Goal: Task Accomplishment & Management: Use online tool/utility

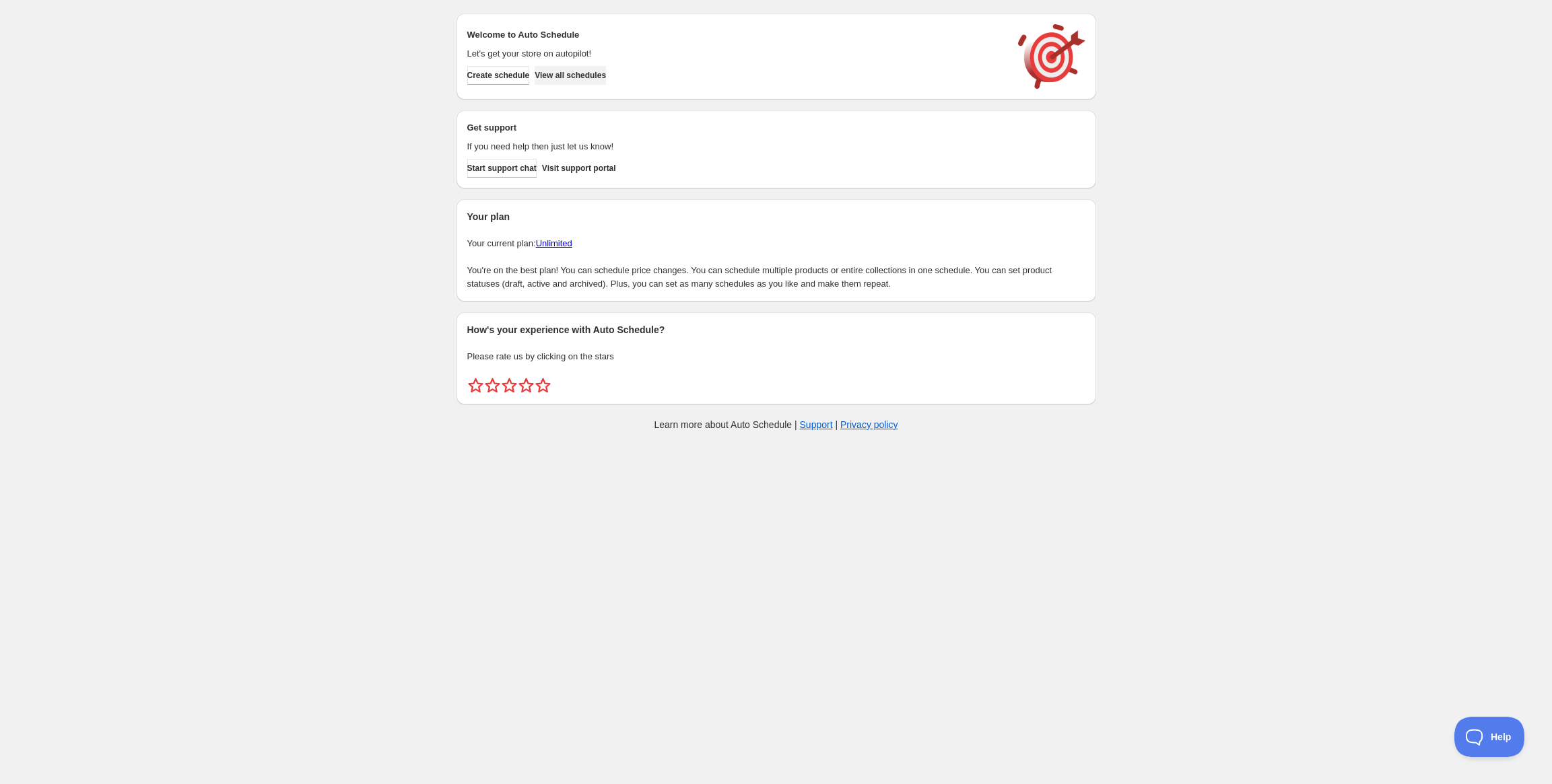
click at [603, 76] on span "View all schedules" at bounding box center [570, 75] width 71 height 11
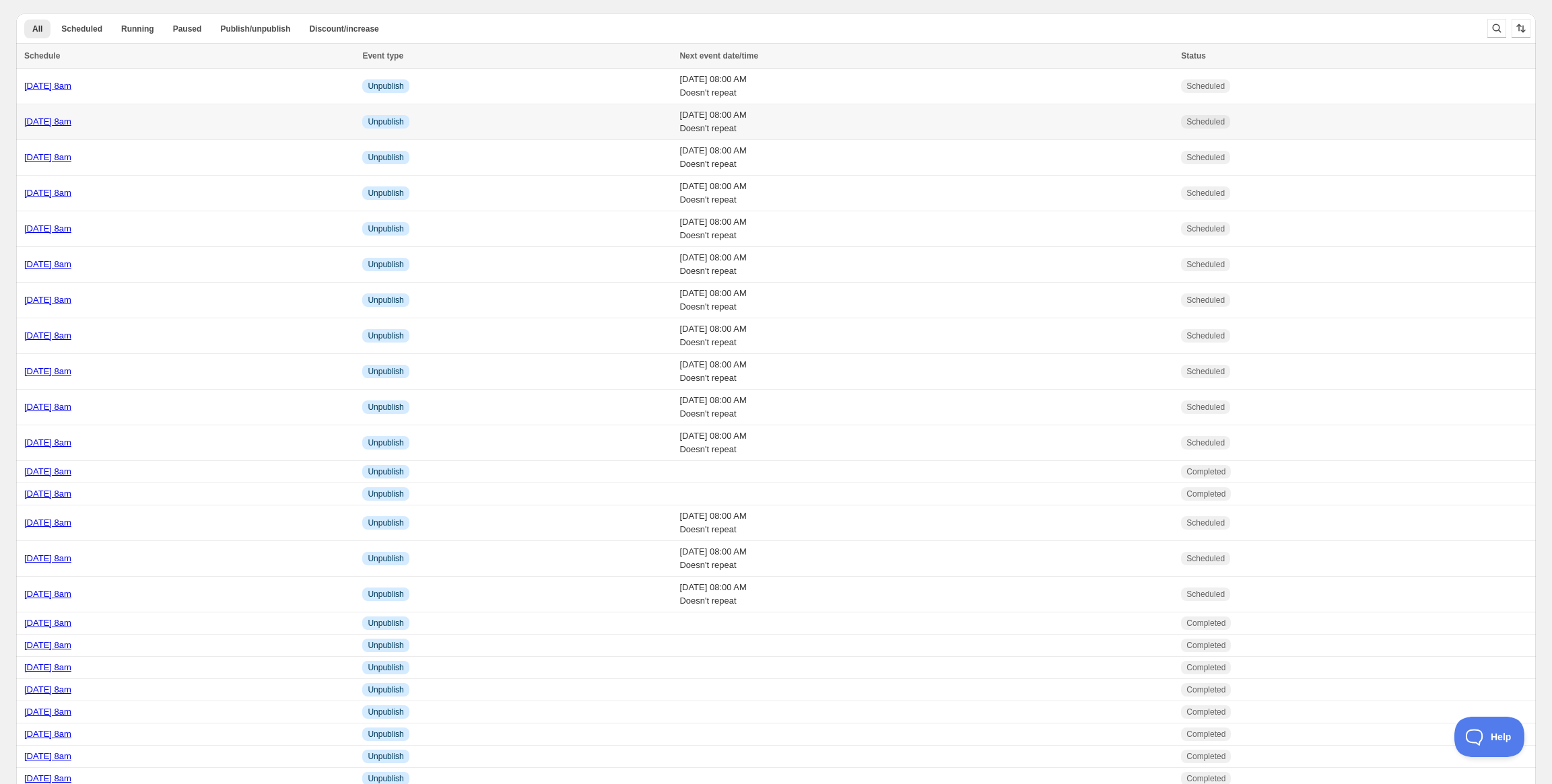
click at [71, 124] on link "[DATE] 8am" at bounding box center [47, 122] width 47 height 10
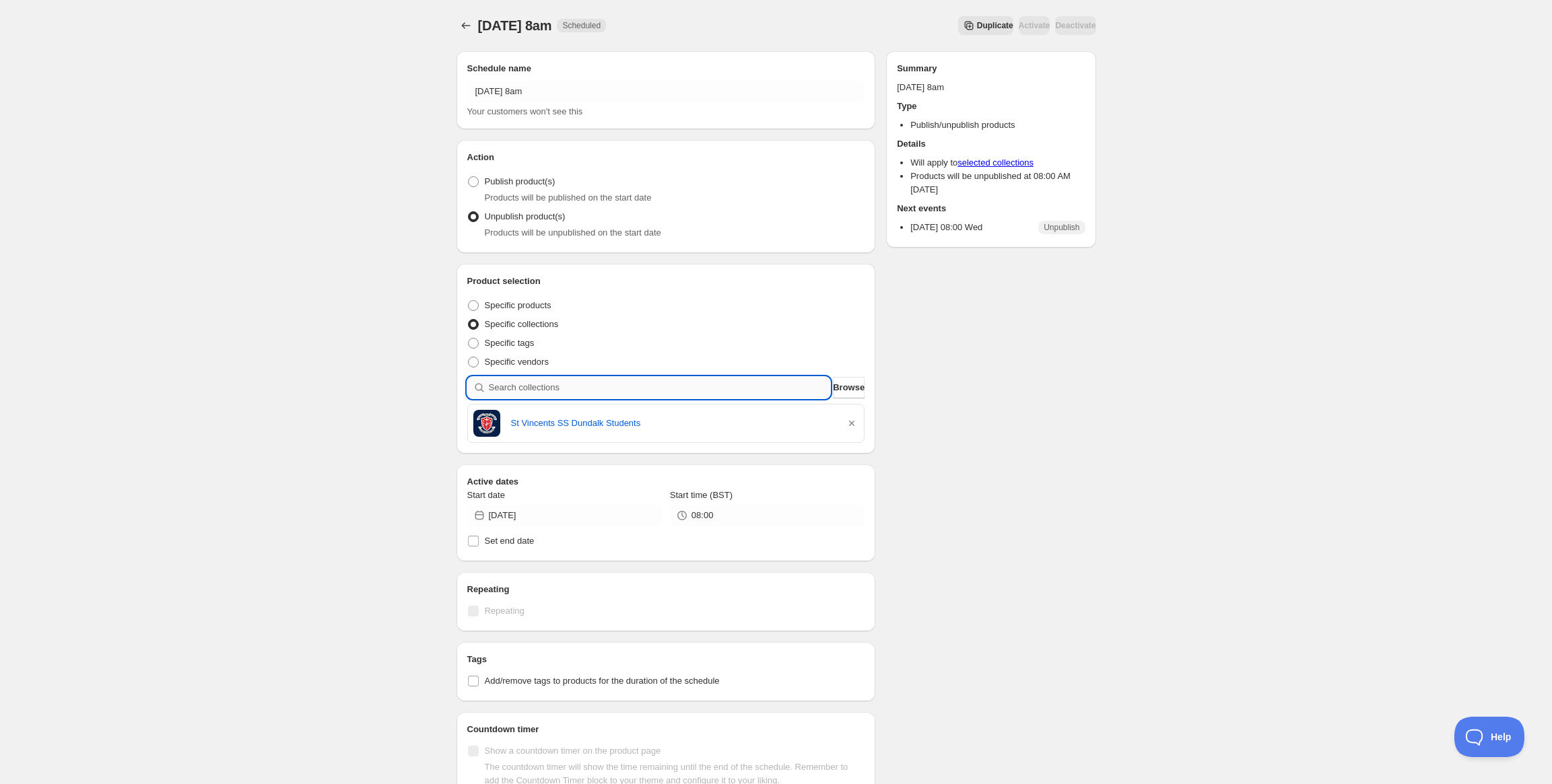
click at [651, 396] on input "search" at bounding box center [660, 388] width 342 height 22
paste input "TUS Athlone PE Studies"
type input "TUS Athlone PE Studies"
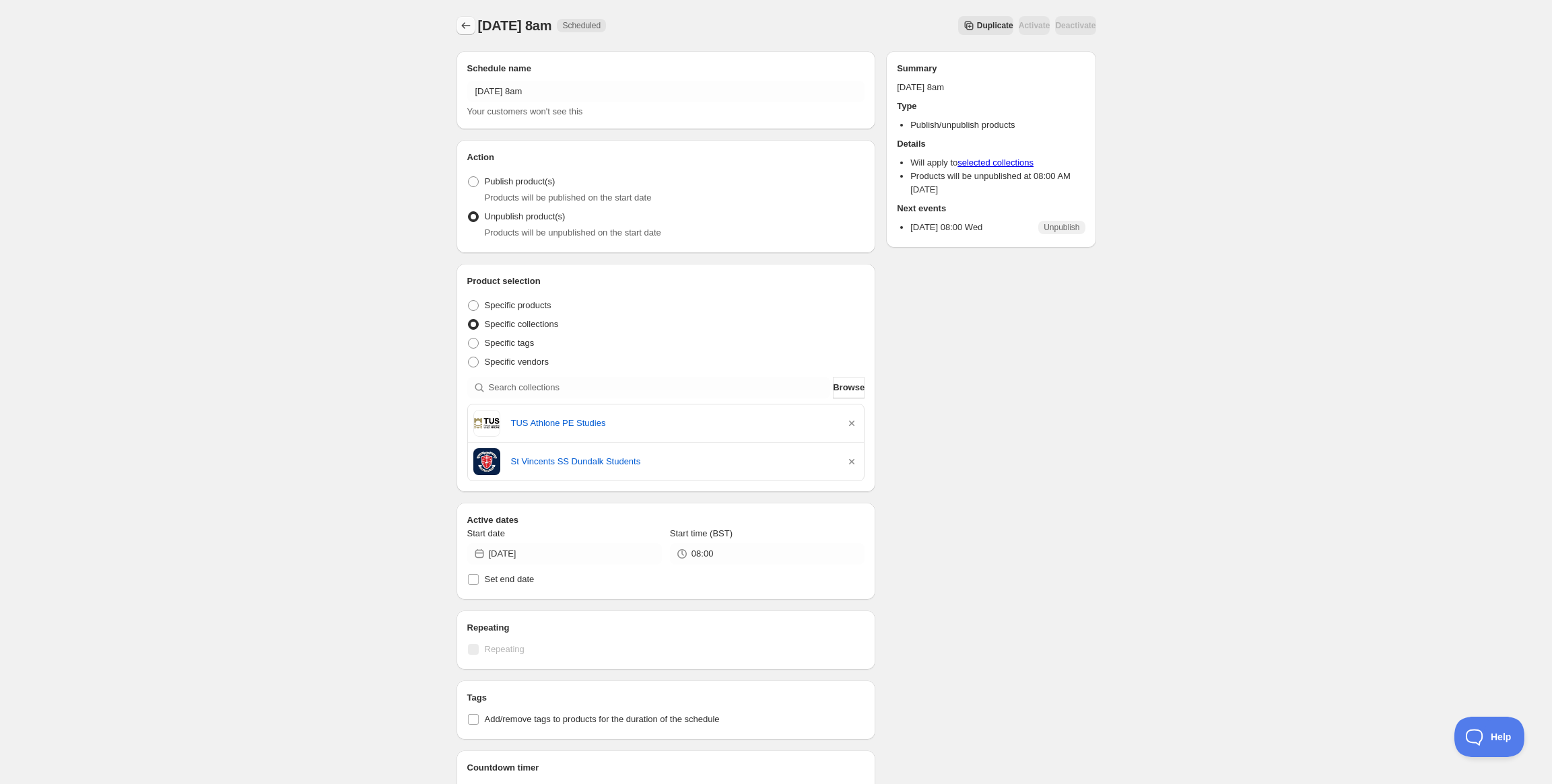
click at [457, 23] on button "Schedules" at bounding box center [466, 25] width 19 height 19
